Goal: Task Accomplishment & Management: Use online tool/utility

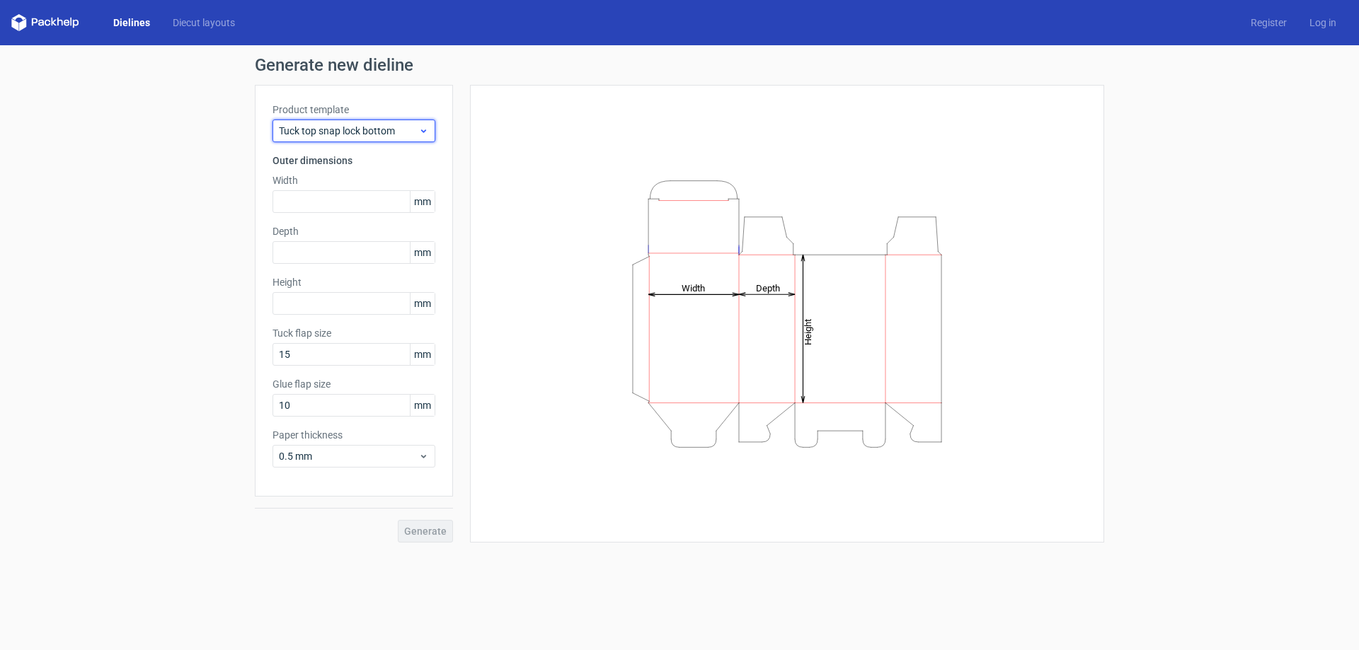
click at [328, 126] on span "Tuck top snap lock bottom" at bounding box center [348, 131] width 139 height 14
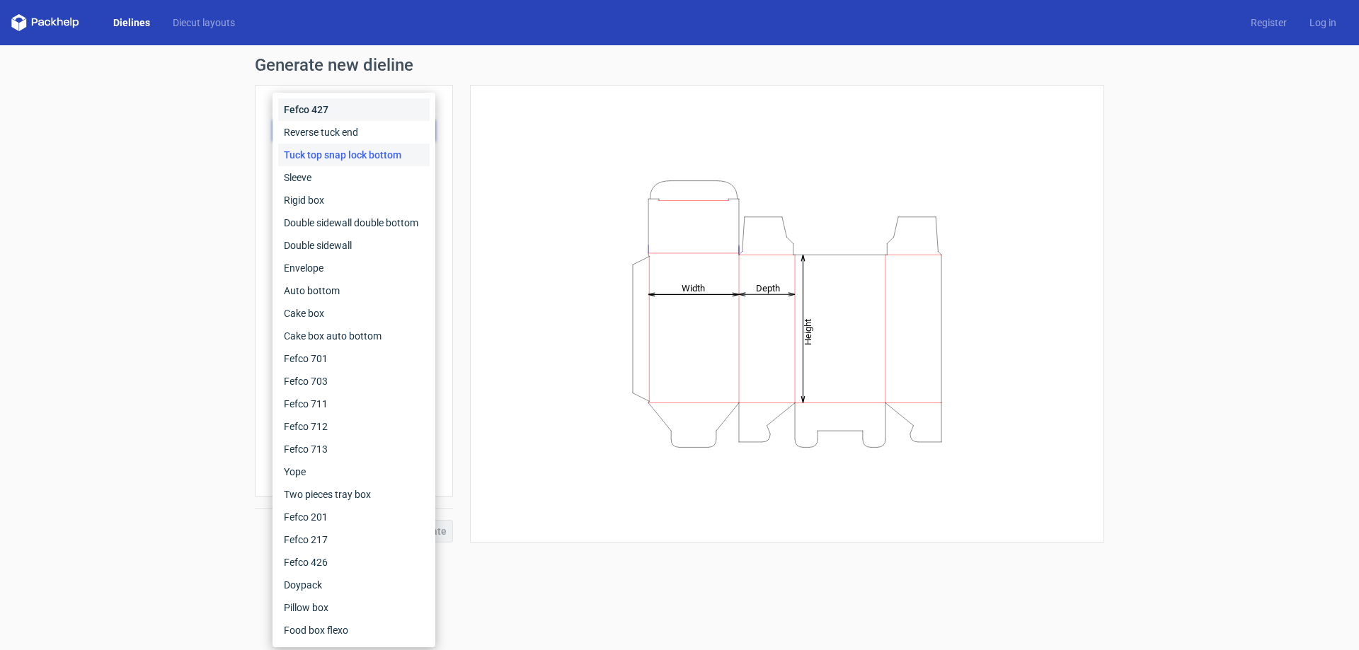
click at [326, 103] on div "Fefco 427" at bounding box center [353, 109] width 151 height 23
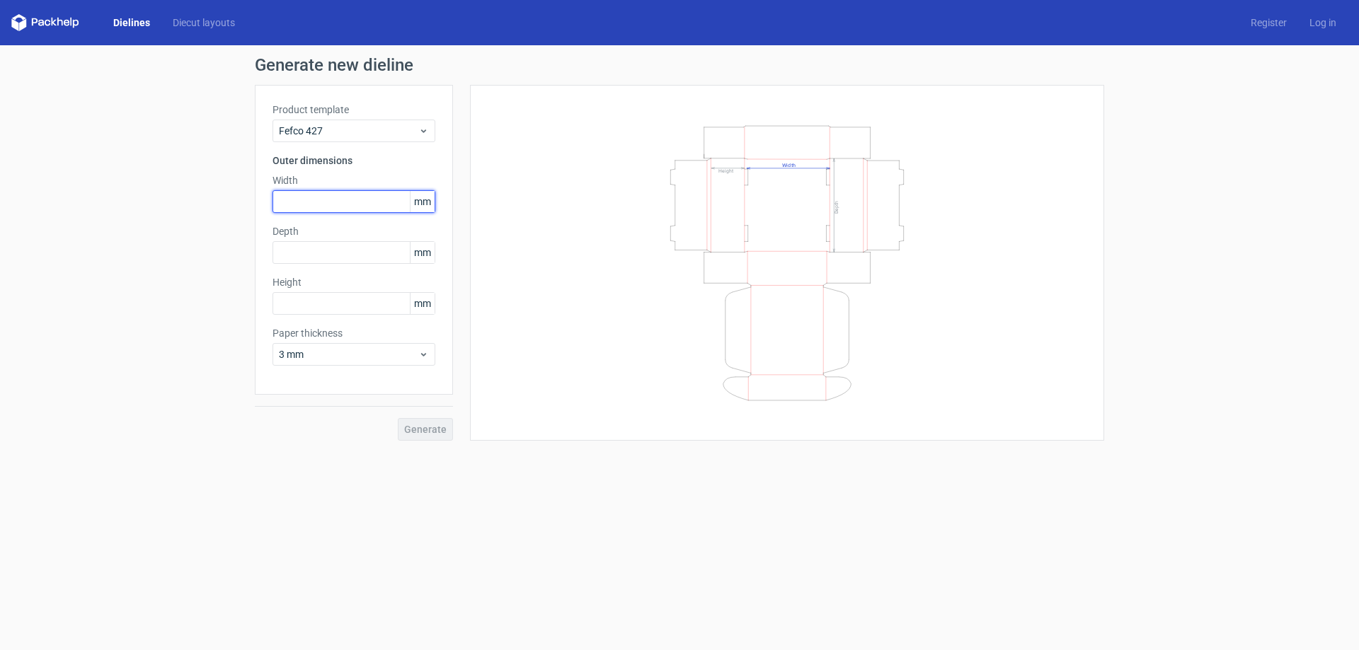
click at [333, 199] on input "text" at bounding box center [353, 201] width 163 height 23
type input "180"
type input "120"
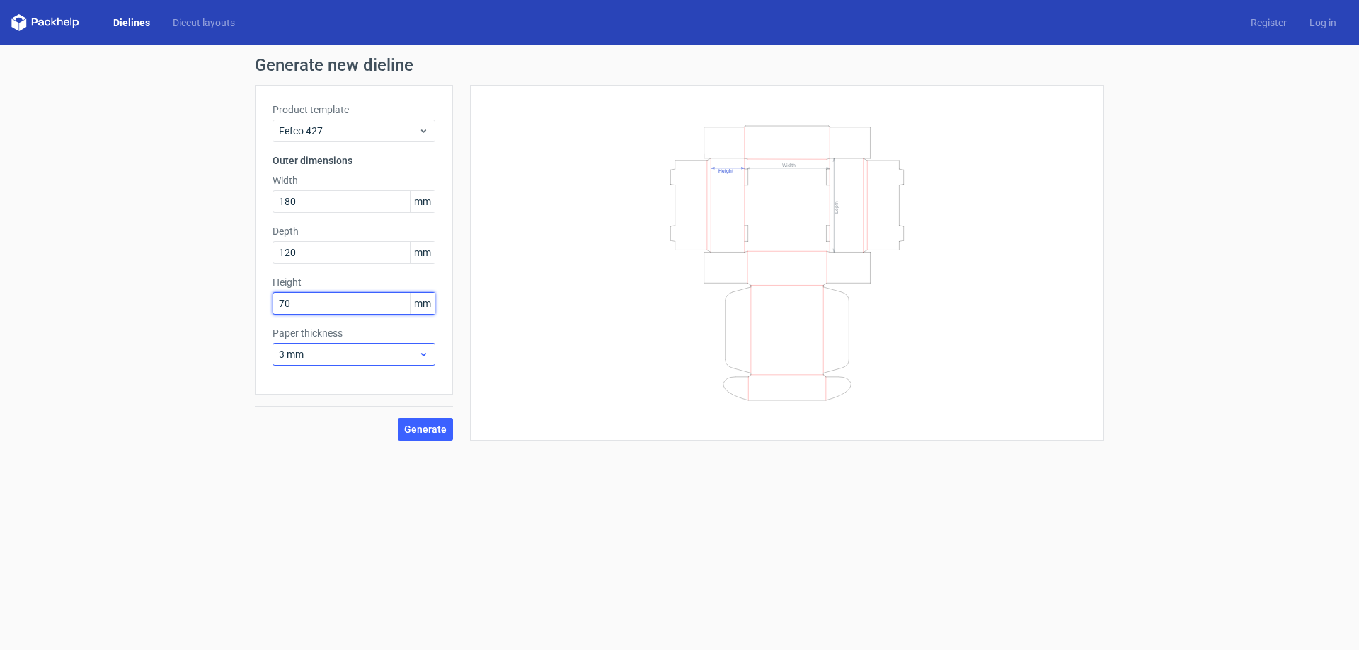
type input "70"
click at [347, 353] on span "3 mm" at bounding box center [348, 354] width 139 height 14
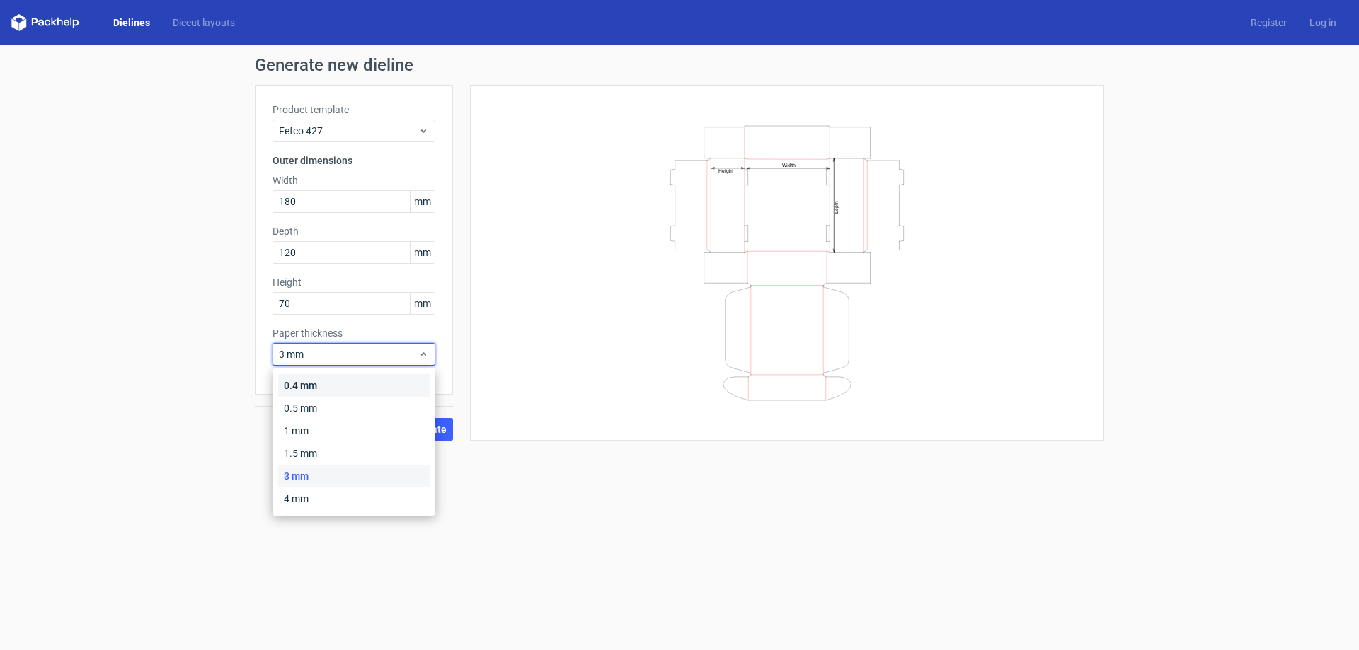
click at [349, 381] on div "0.4 mm" at bounding box center [353, 385] width 151 height 23
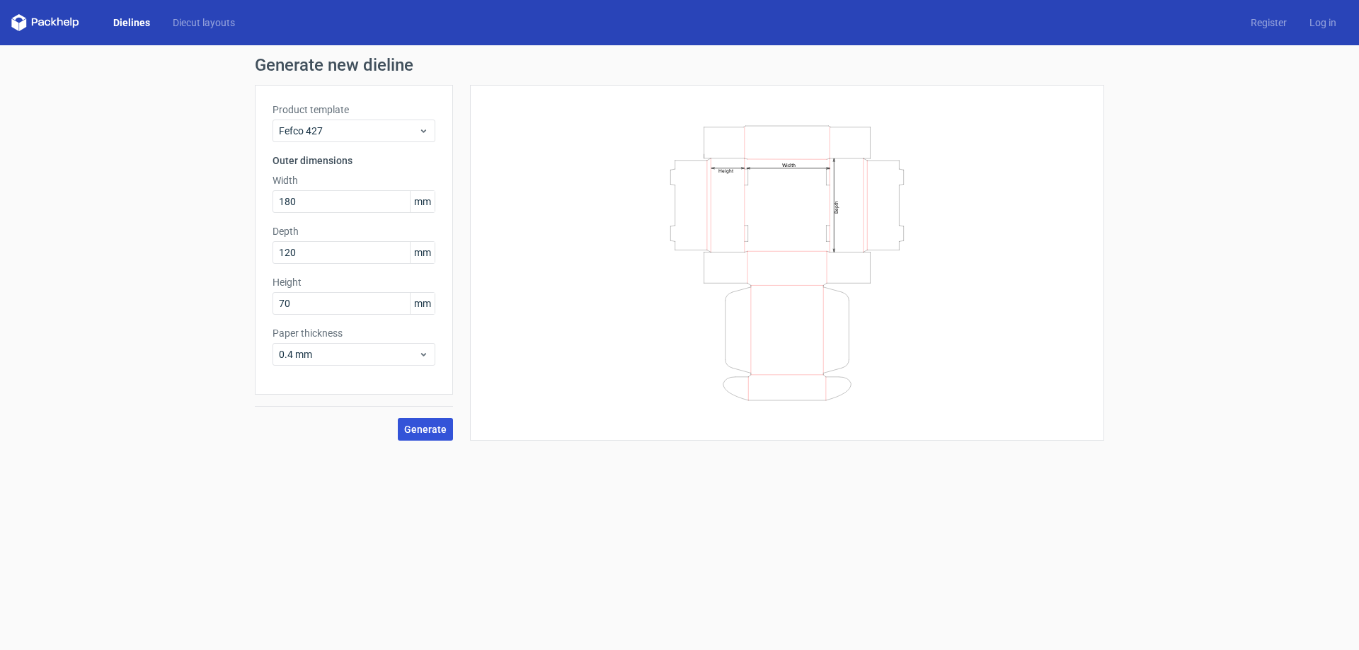
click at [410, 437] on button "Generate" at bounding box center [425, 429] width 55 height 23
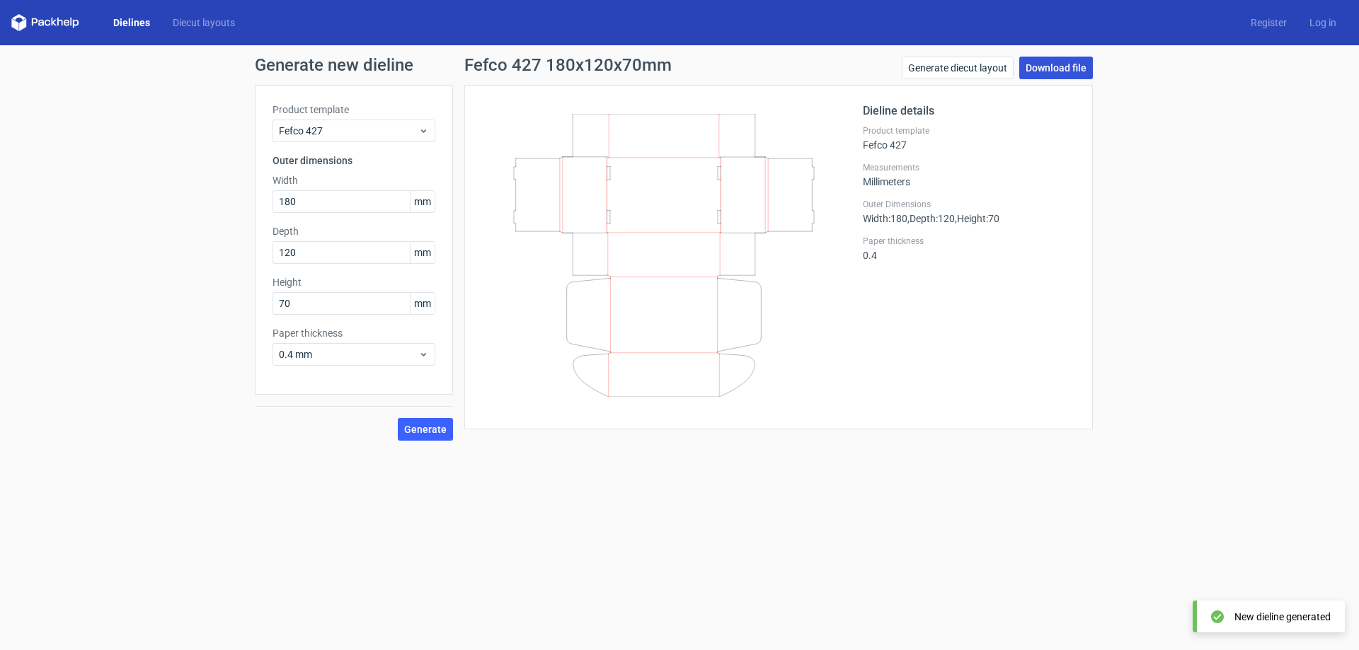
click at [1054, 71] on link "Download file" at bounding box center [1056, 68] width 74 height 23
